Goal: Transaction & Acquisition: Purchase product/service

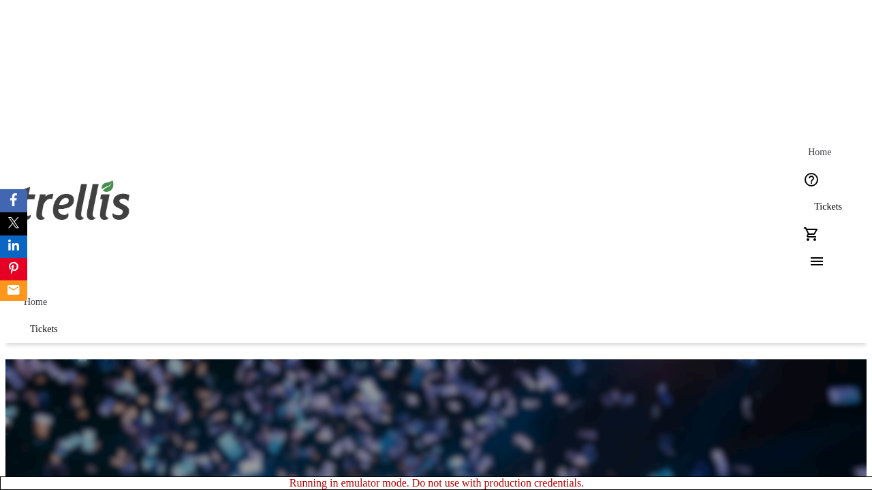
click at [814, 202] on span "Tickets" at bounding box center [828, 207] width 28 height 11
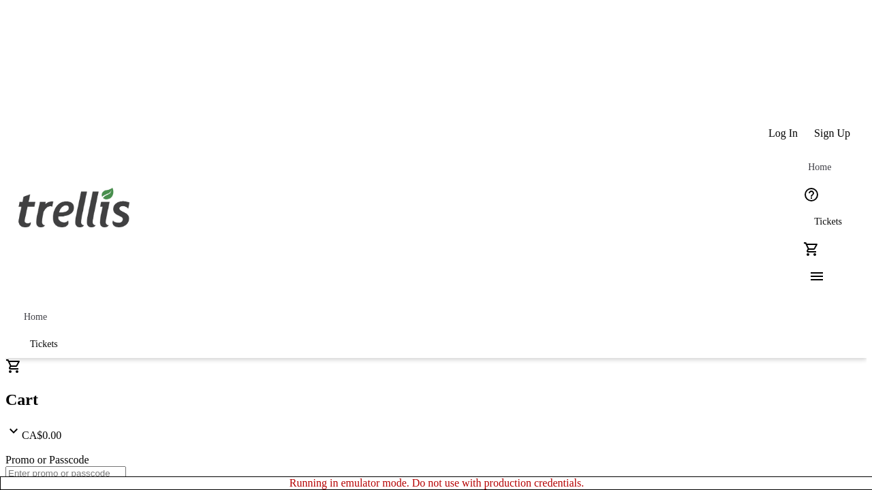
type input "1"
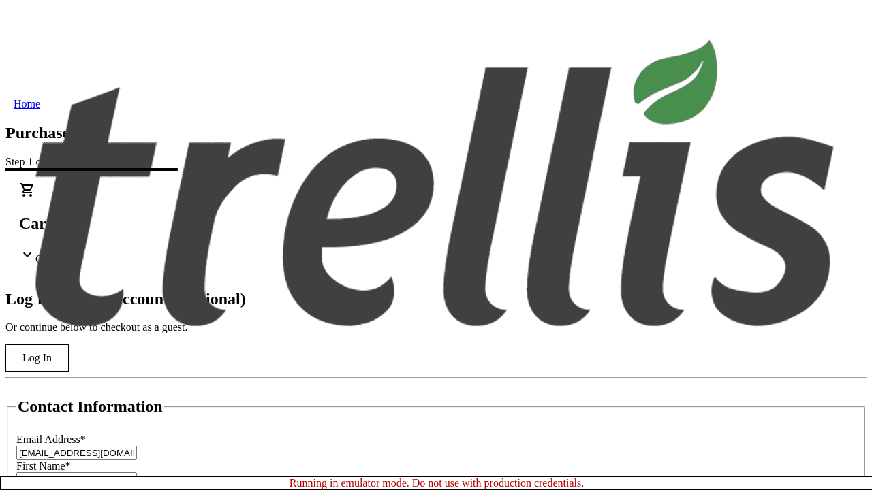
scroll to position [136, 0]
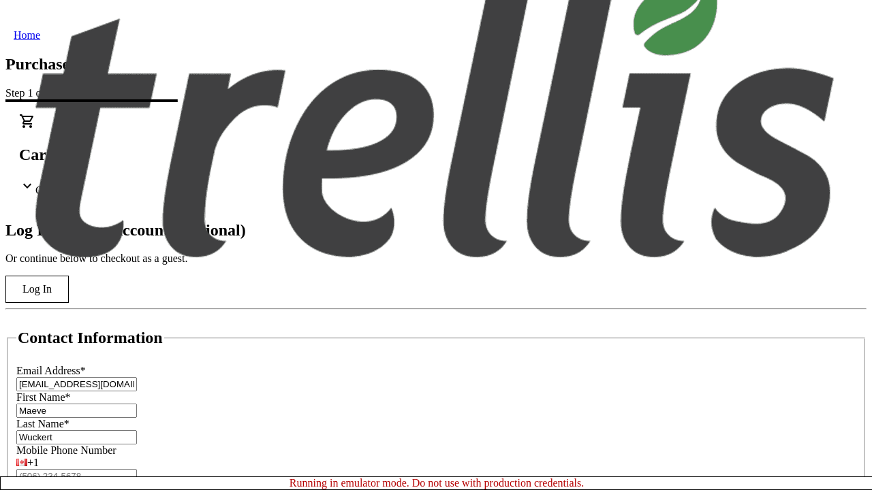
type input "Wuckert"
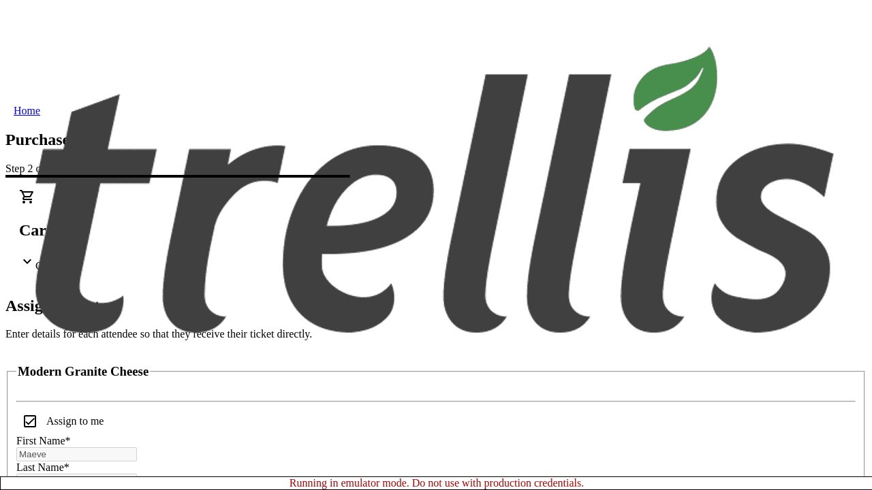
scroll to position [82, 0]
